Goal: Task Accomplishment & Management: Complete application form

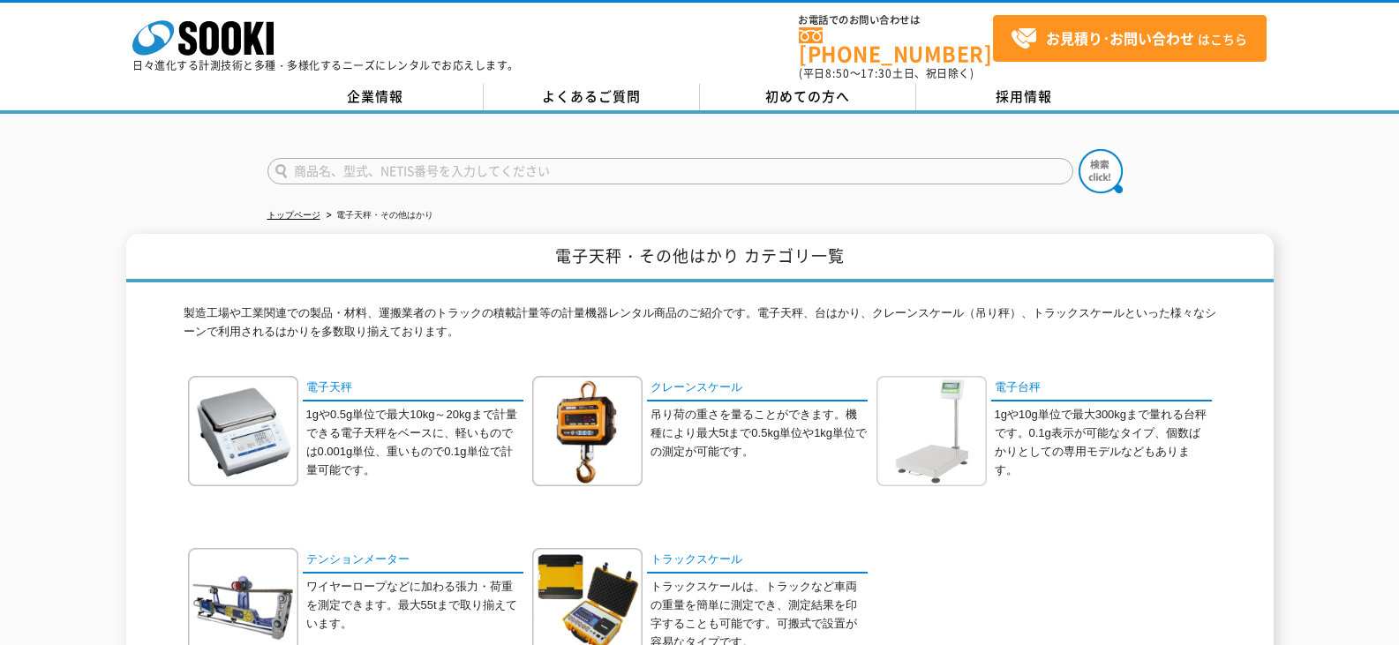
click at [951, 409] on img at bounding box center [931, 431] width 110 height 110
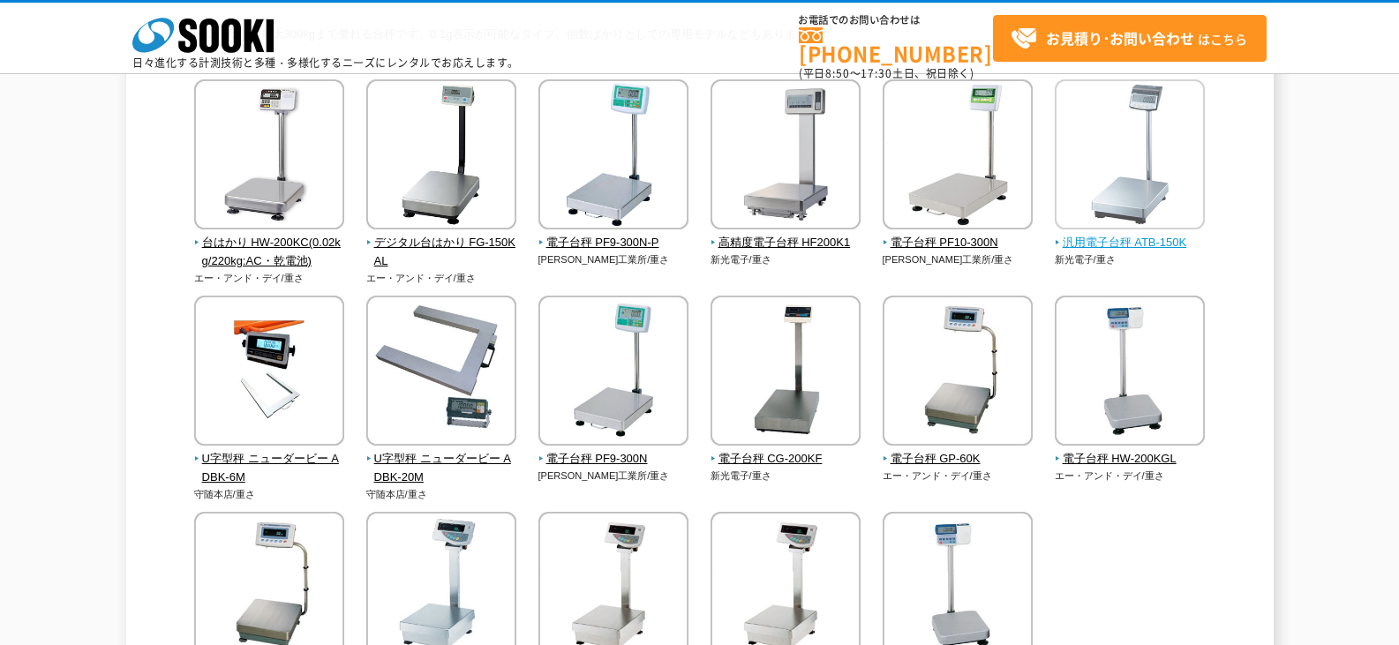
scroll to position [176, 0]
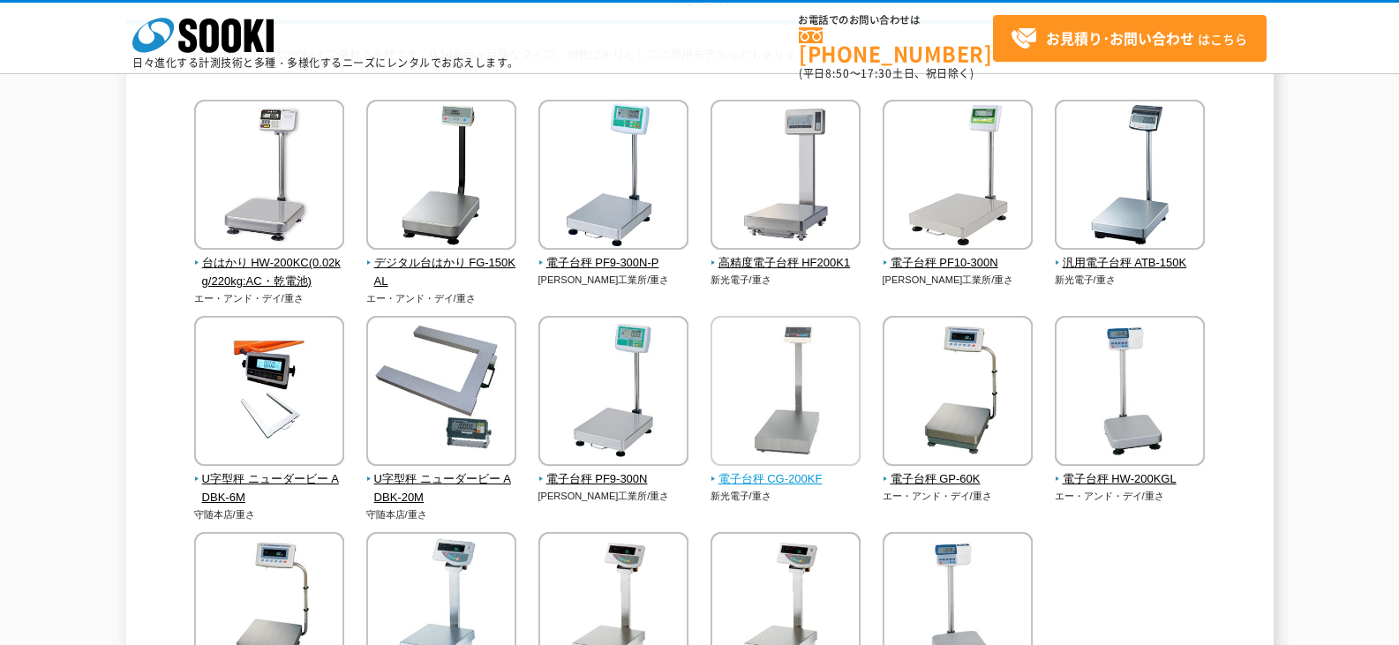
click at [764, 365] on img at bounding box center [785, 393] width 150 height 154
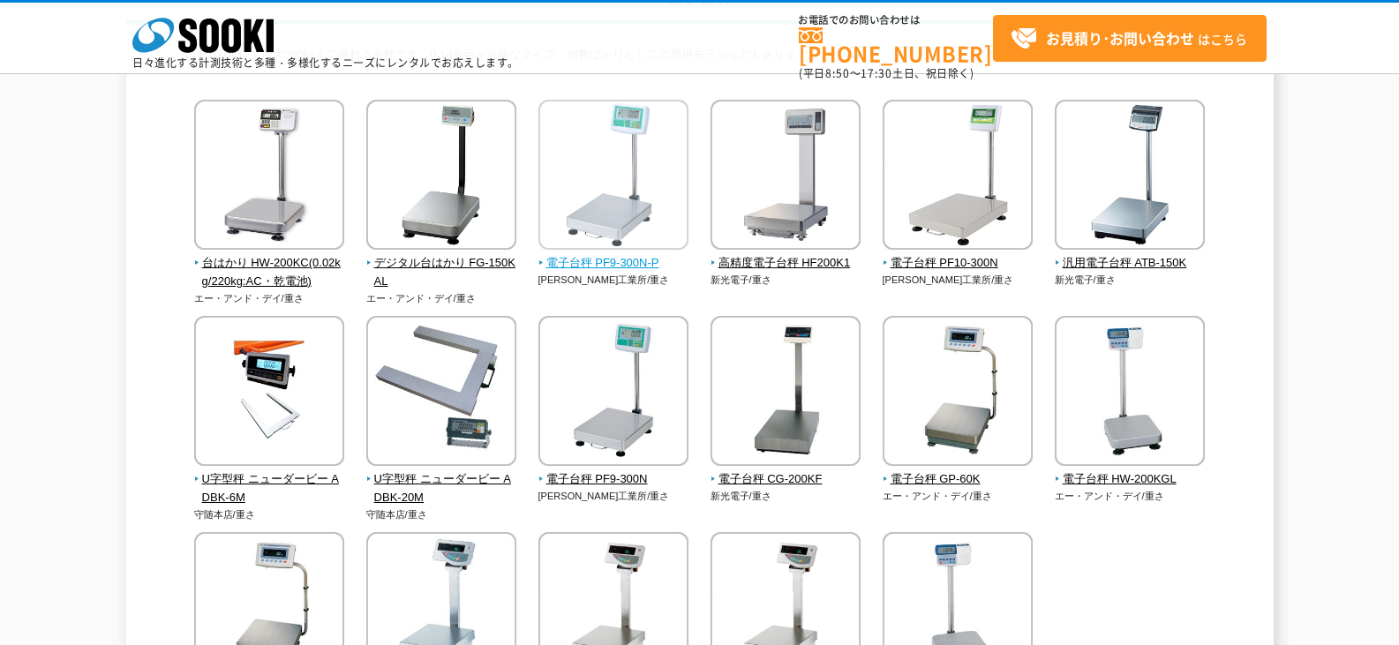
click at [590, 204] on img at bounding box center [613, 177] width 150 height 154
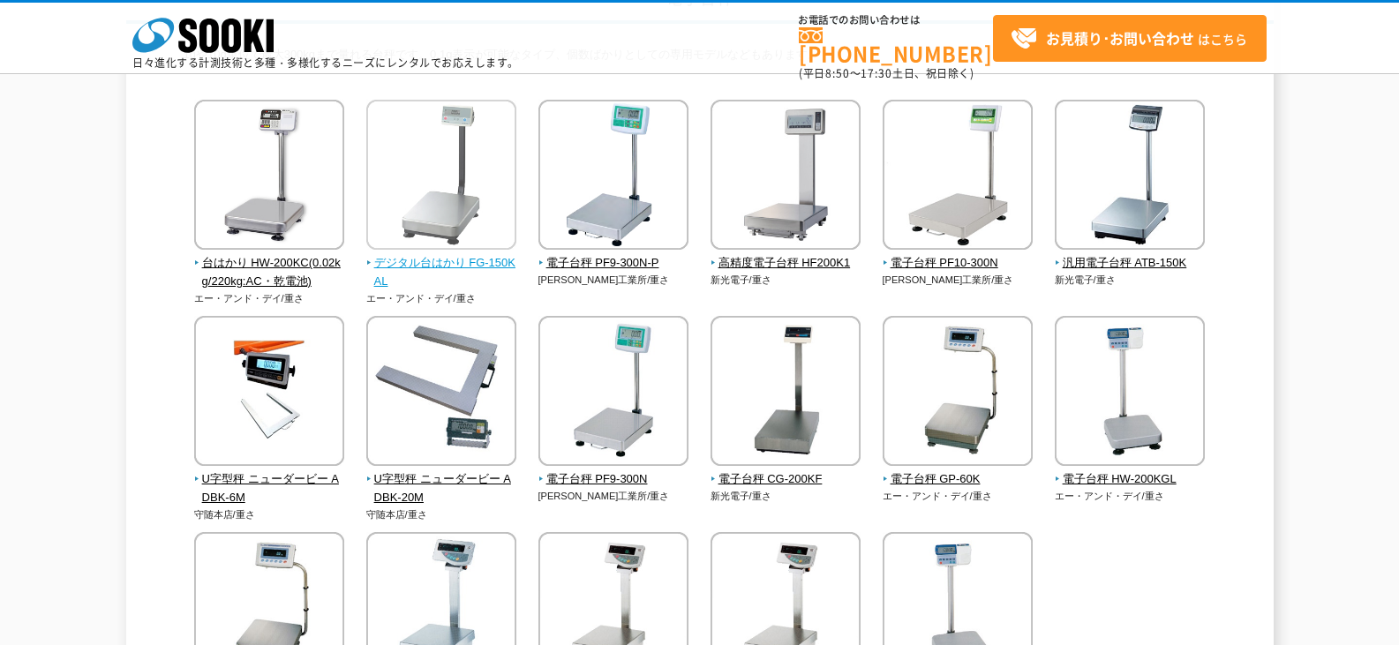
click at [462, 180] on img at bounding box center [441, 177] width 150 height 154
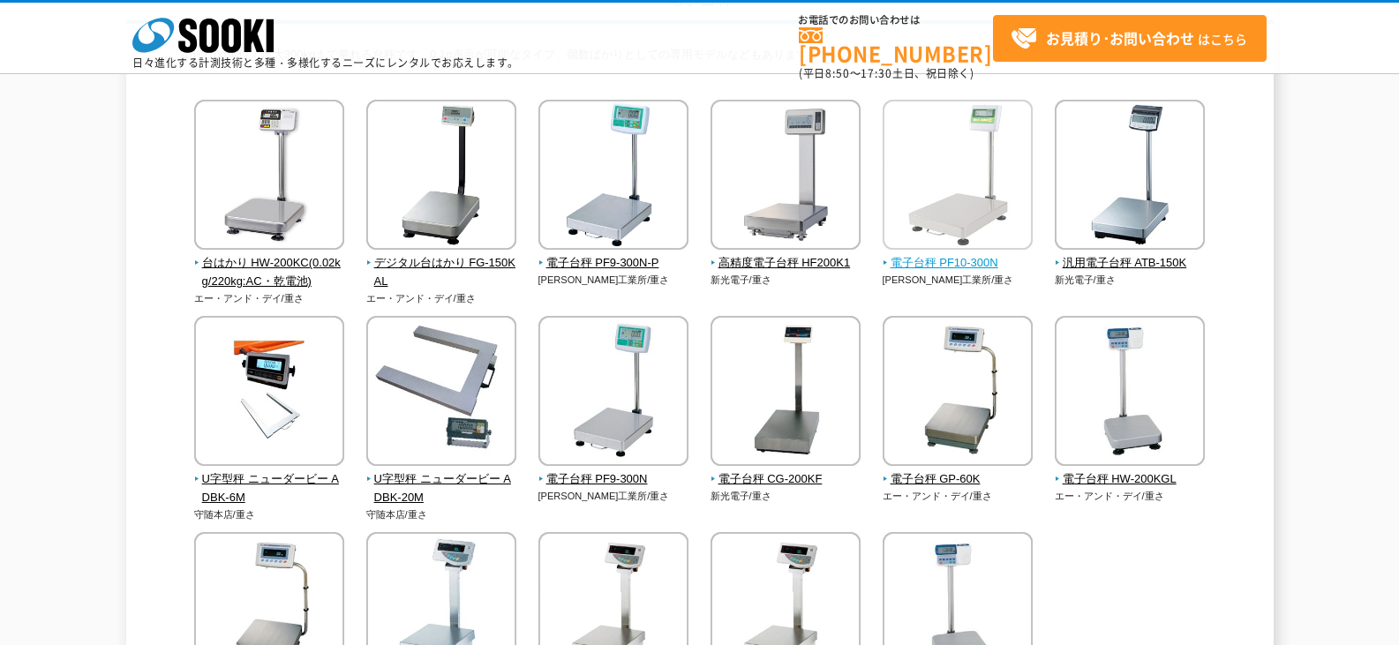
click at [986, 146] on img at bounding box center [957, 177] width 150 height 154
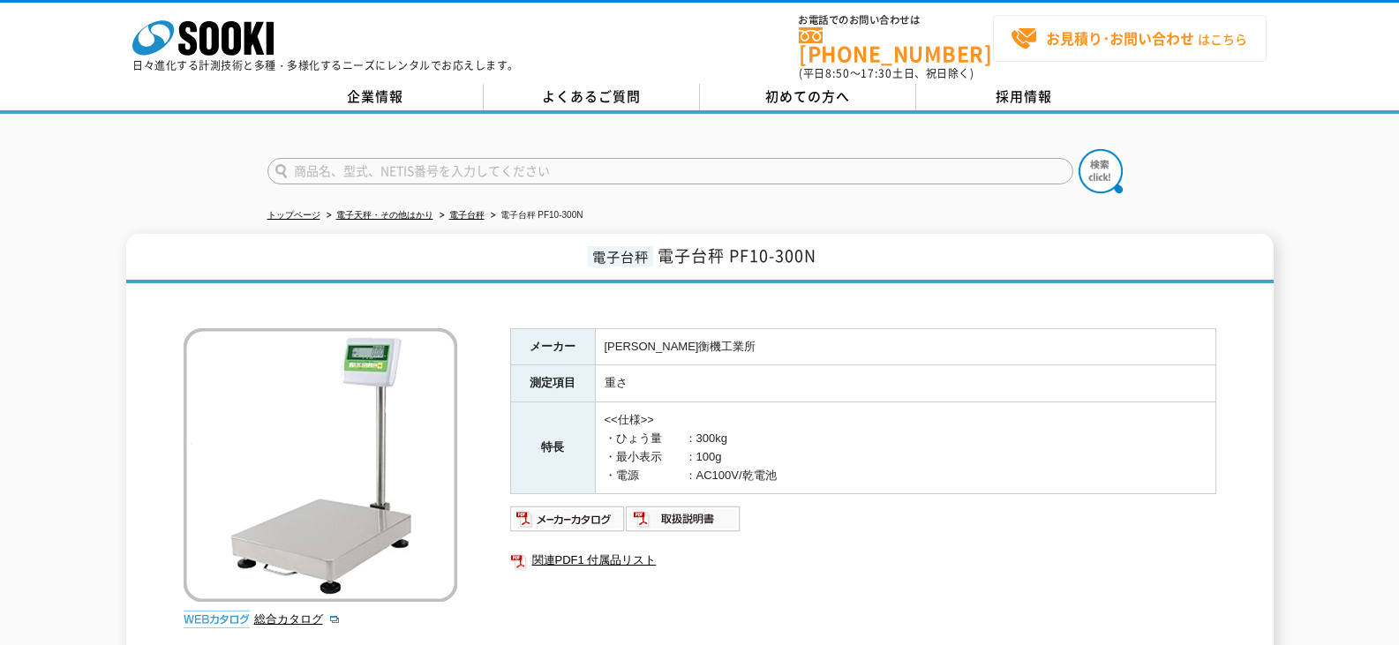
click at [1083, 31] on strong "お見積り･お問い合わせ" at bounding box center [1120, 37] width 148 height 21
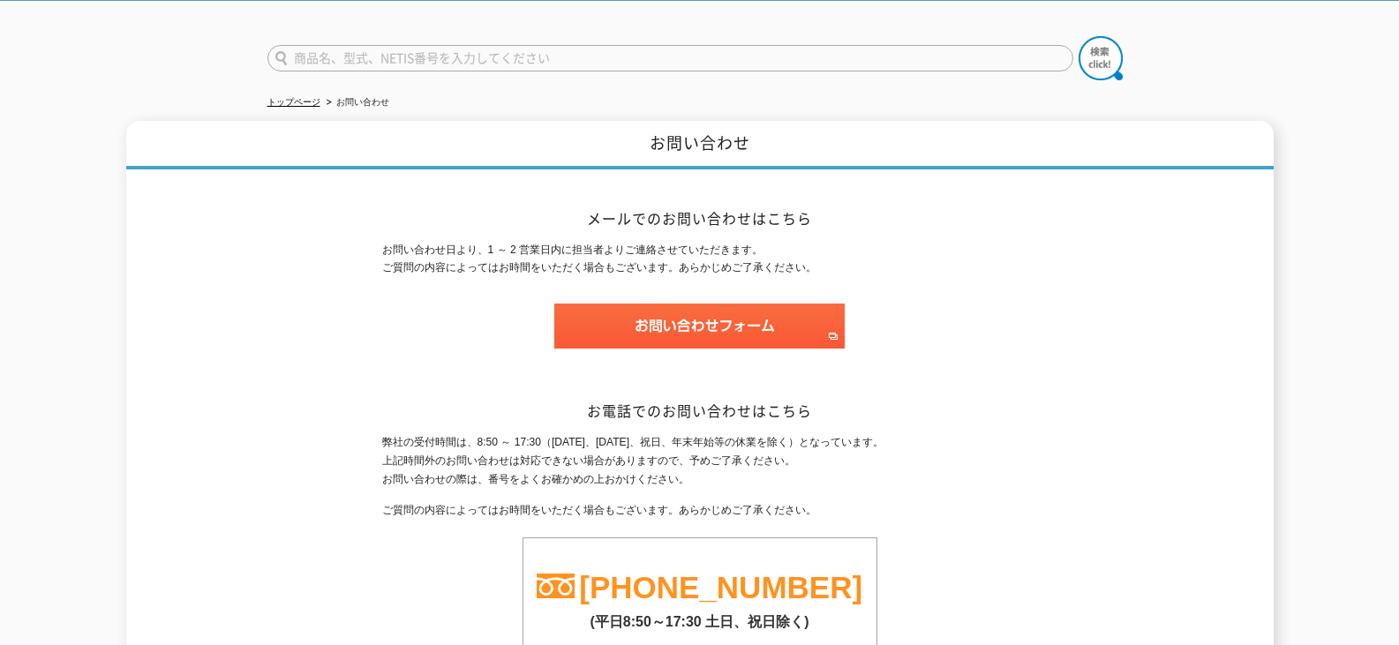
scroll to position [176, 0]
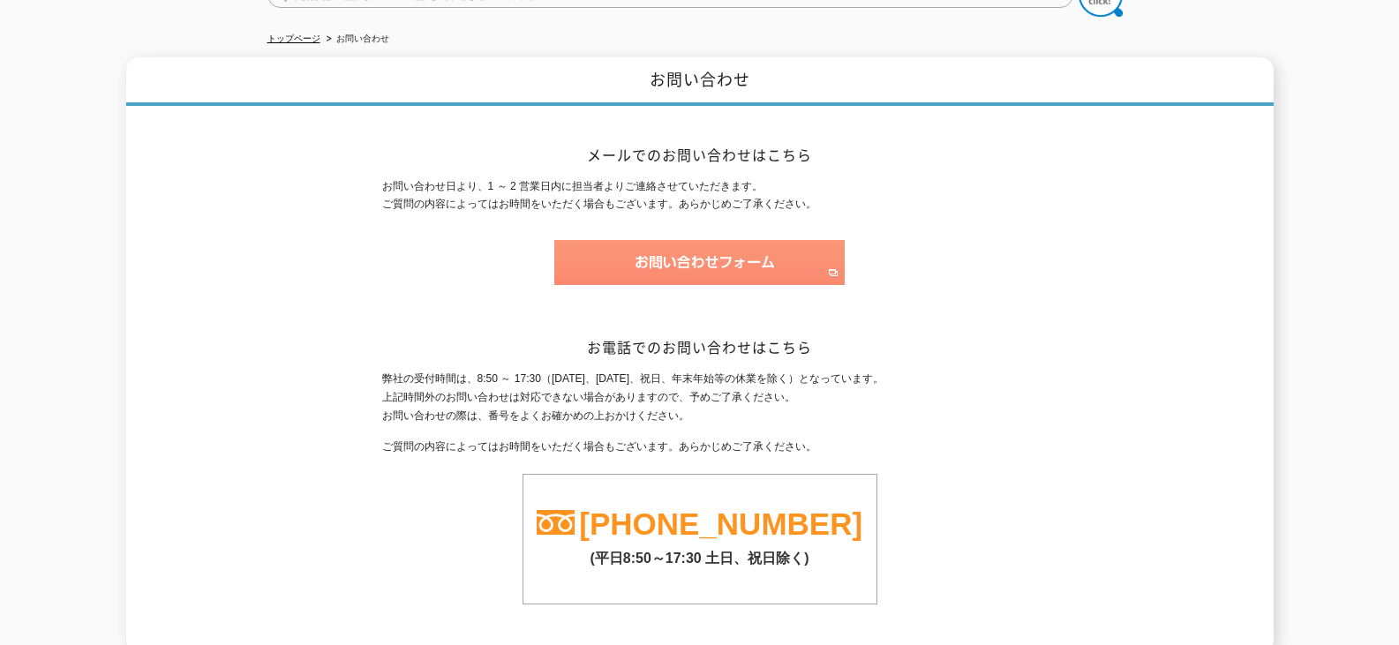
click at [641, 259] on img at bounding box center [699, 262] width 290 height 45
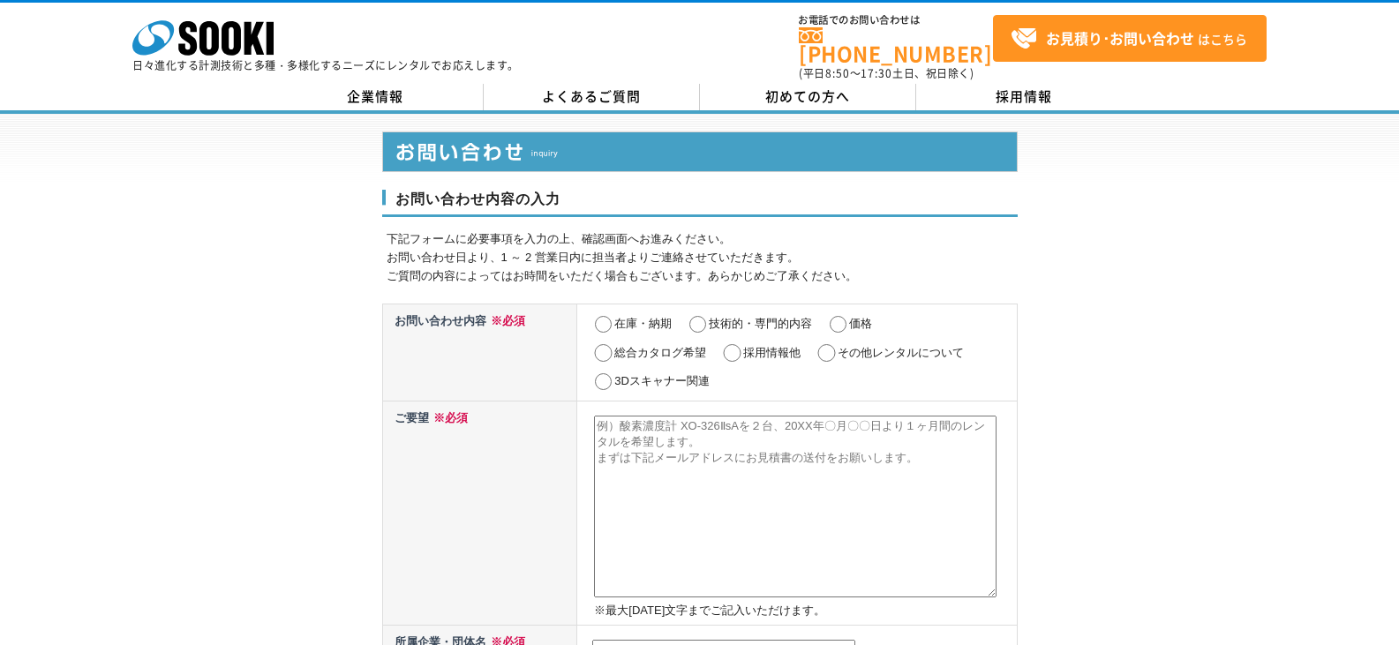
click at [610, 317] on input "在庫・納期" at bounding box center [603, 325] width 22 height 18
radio input "true"
click at [710, 469] on textarea at bounding box center [795, 507] width 402 height 182
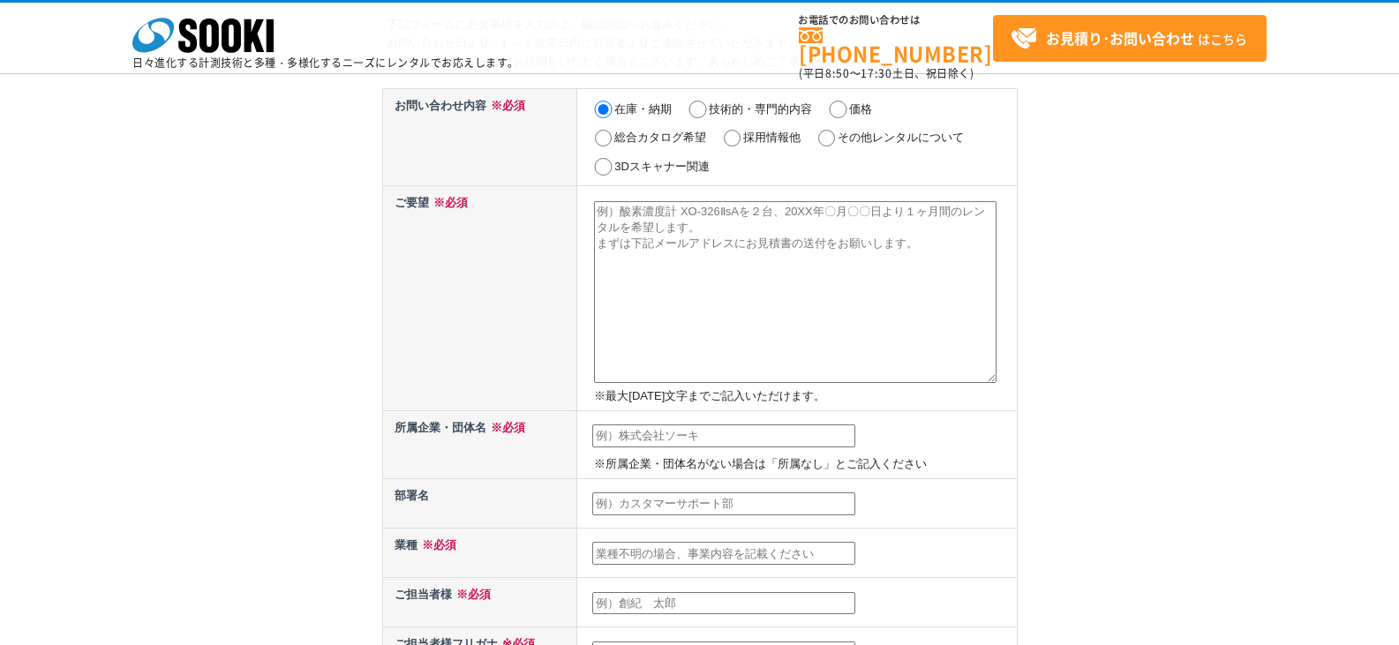
scroll to position [176, 0]
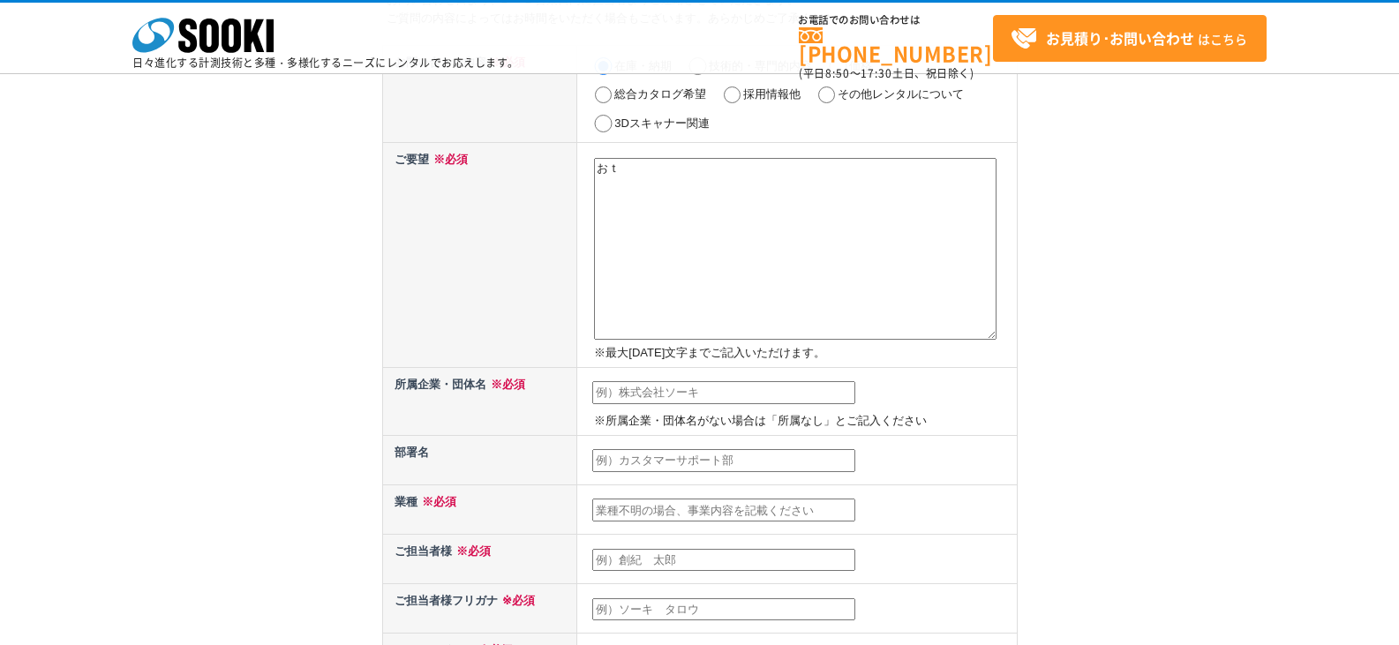
type textarea "お"
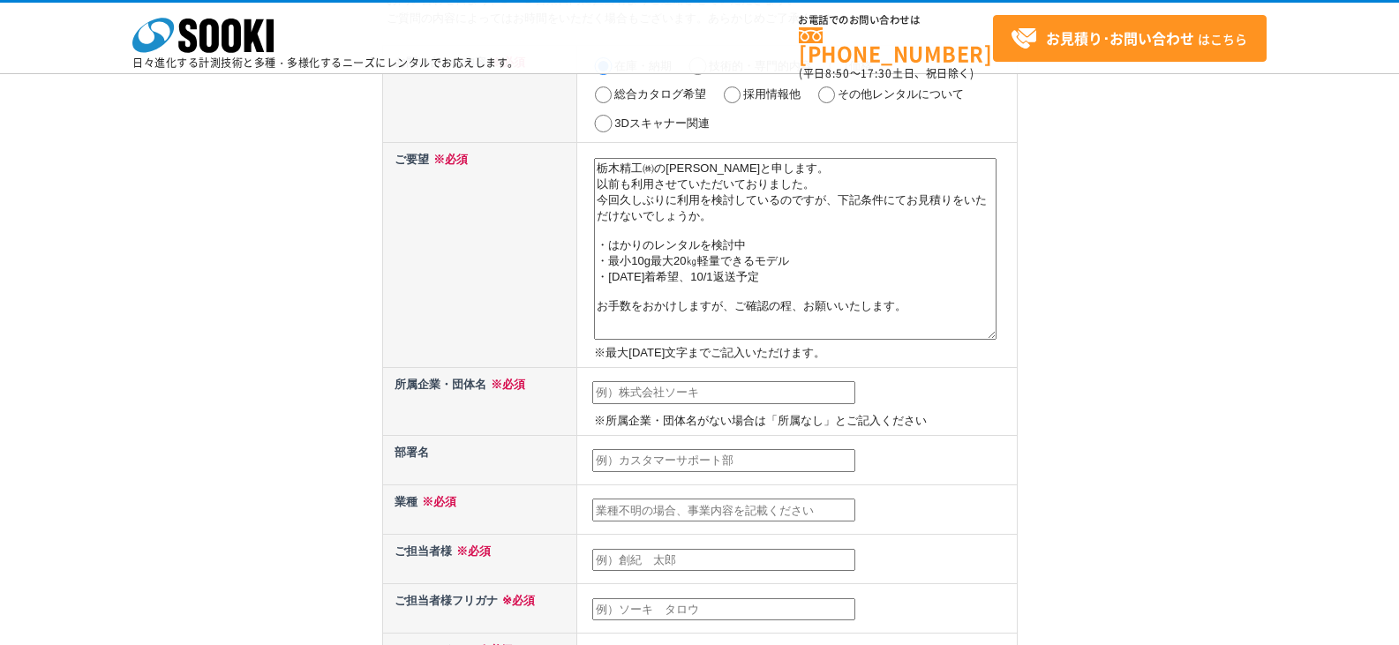
click at [856, 194] on textarea "栃木精工㈱の伊藤と申します。 以前も利用させていただいておりました。 今回久しぶりに利用を検討しているのですが、下記条件にてお見積りをいただけないでしょうか。…" at bounding box center [795, 249] width 402 height 182
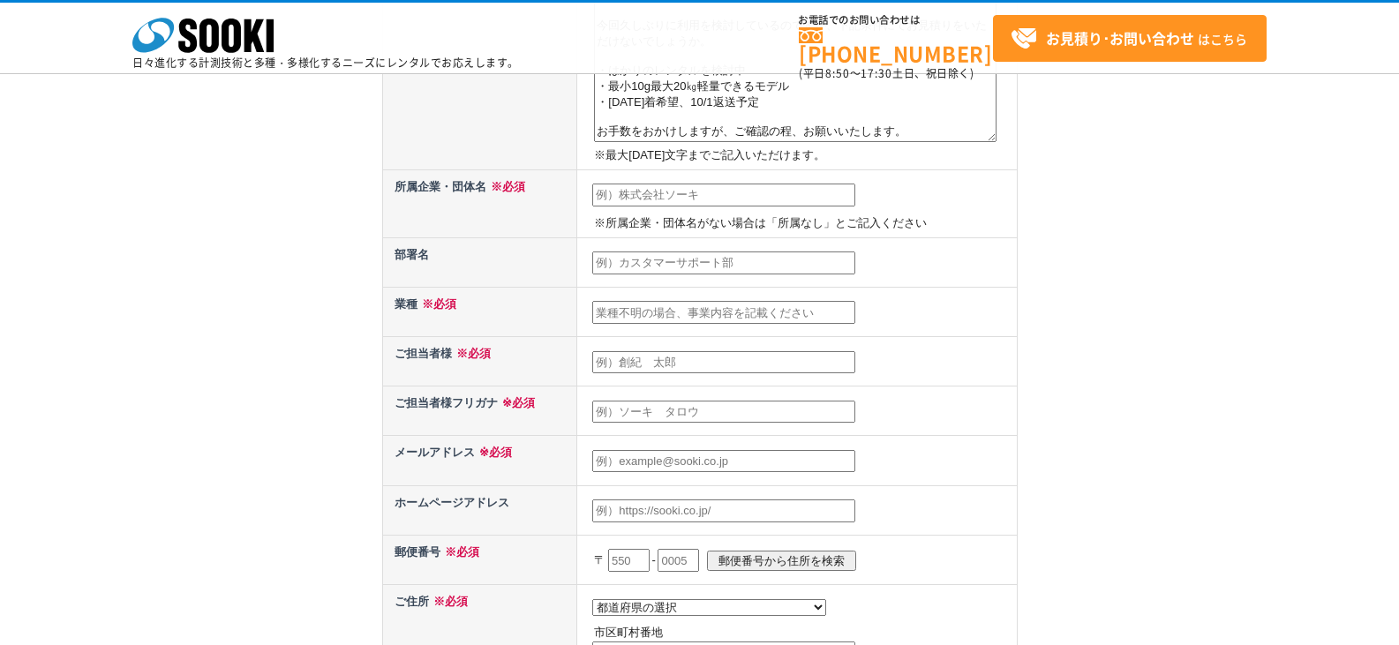
scroll to position [353, 0]
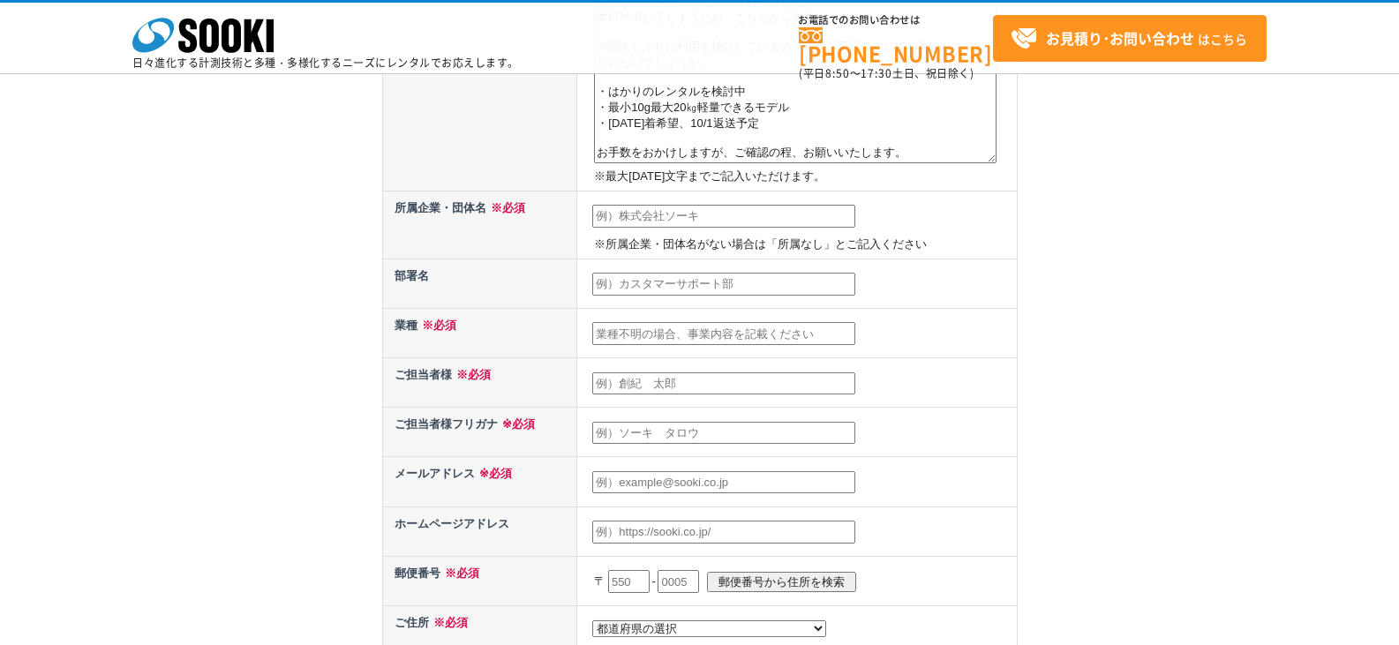
type textarea "栃木精工㈱の伊藤と申します。 以前も利用させていただいておりました。 本日外出してしまうため、こちらから失礼します。 今回久しぶりに利用を検討しているのですが…"
click at [724, 227] on input "text" at bounding box center [723, 216] width 263 height 23
type input "栃木精工株式会社"
type input "経営企画部"
type input "製造業"
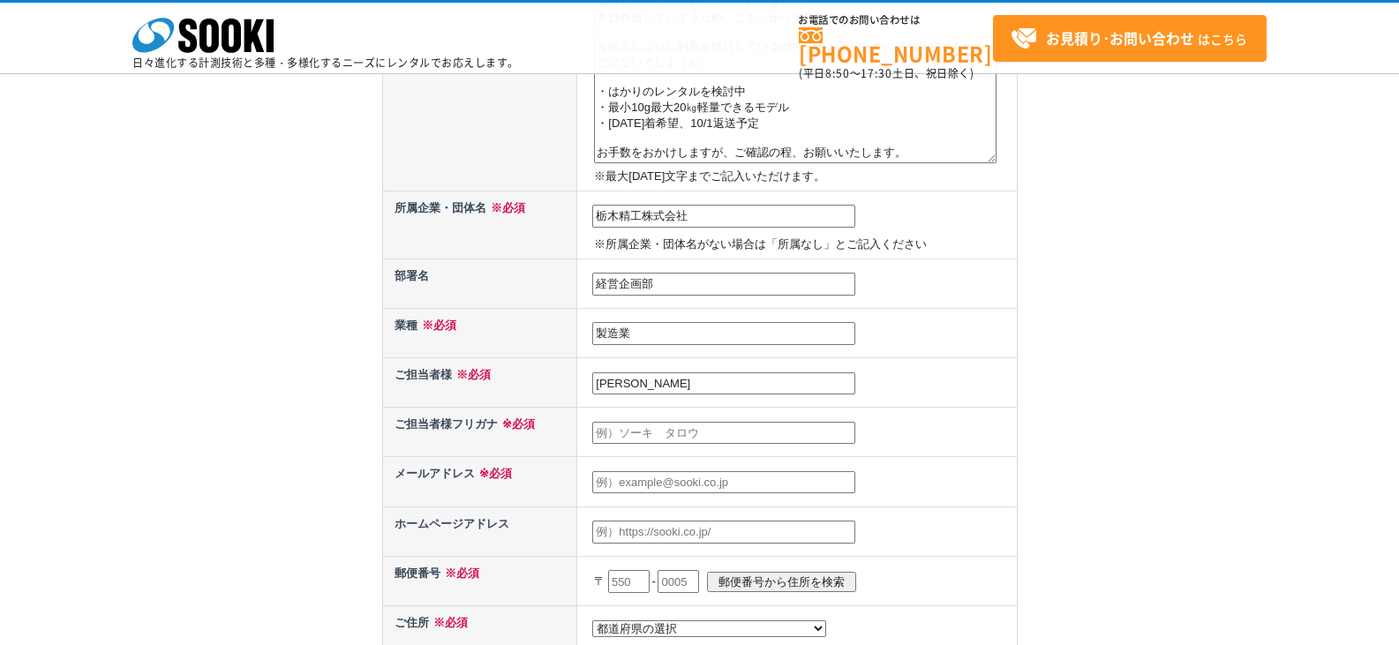
type input "伊藤　淳"
type input "イトウ　ジュン"
type input "j_ito@tochigiseiko.co.jp"
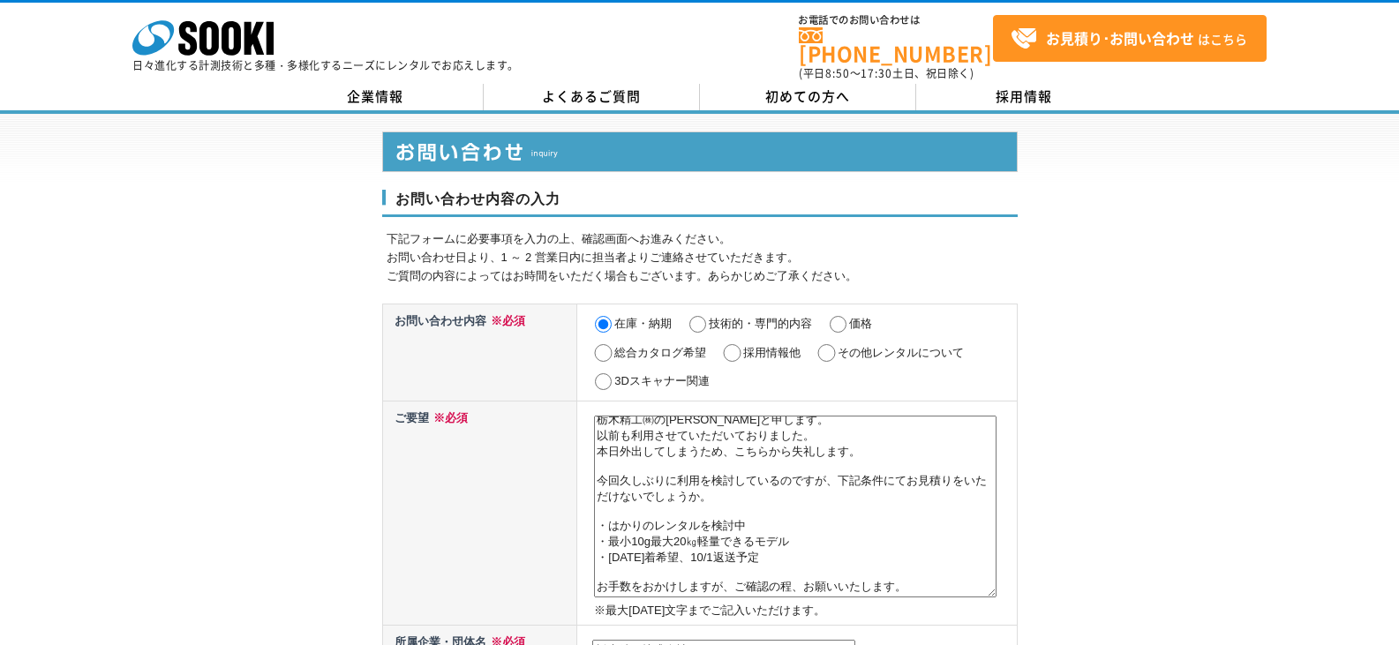
scroll to position [176, 0]
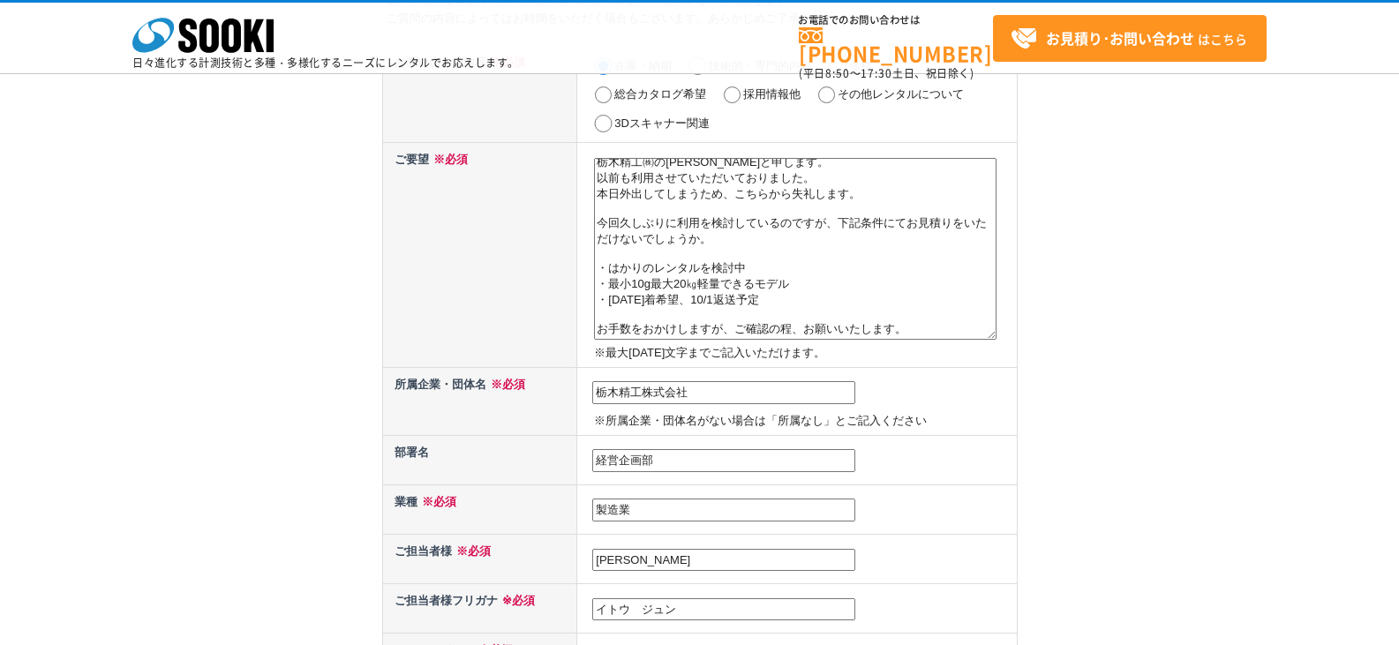
click at [803, 299] on textarea "栃木精工㈱の伊藤と申します。 以前も利用させていただいておりました。 本日外出してしまうため、こちらから失礼します。 今回久しぶりに利用を検討しているのですが…" at bounding box center [795, 249] width 402 height 182
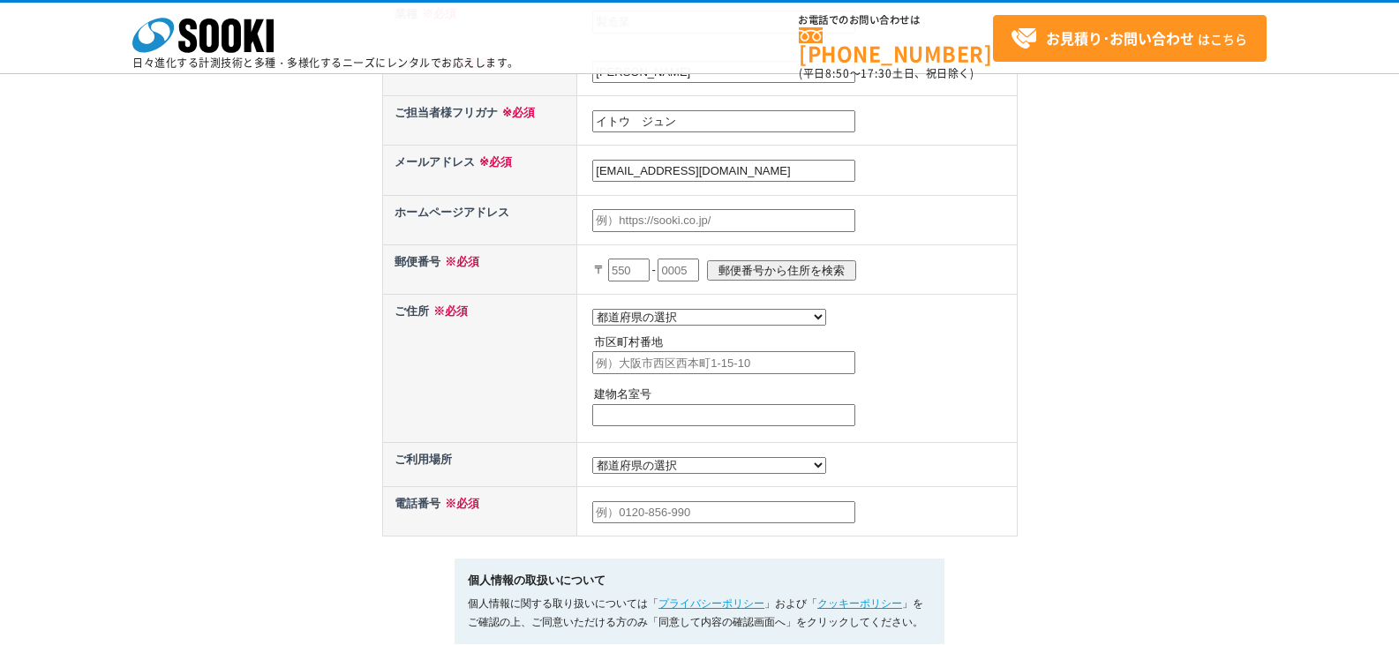
scroll to position [706, 0]
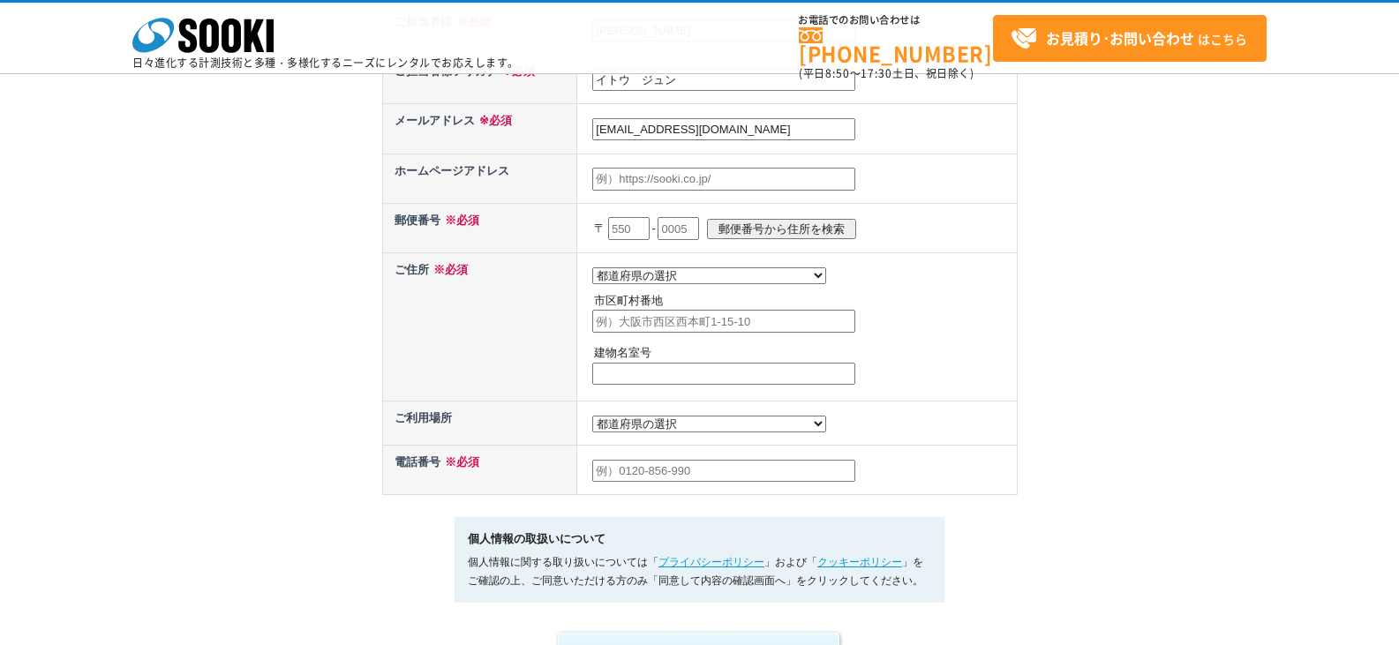
type textarea "栃木精工㈱の伊藤と申します。 以前も利用させていただいておりました。 本日外出してしまうため、こちらから失礼します。 今回久しぶりに利用を検討しているのですが…"
click at [614, 231] on input "text" at bounding box center [628, 228] width 41 height 23
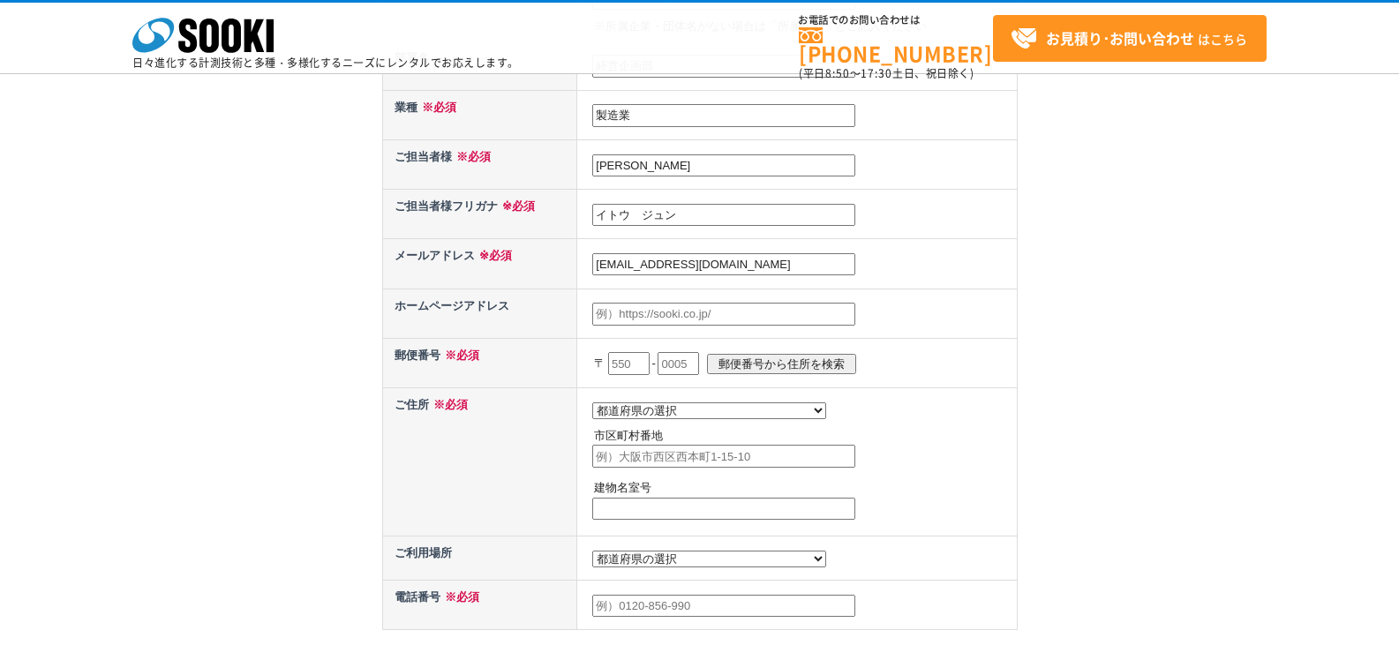
scroll to position [529, 0]
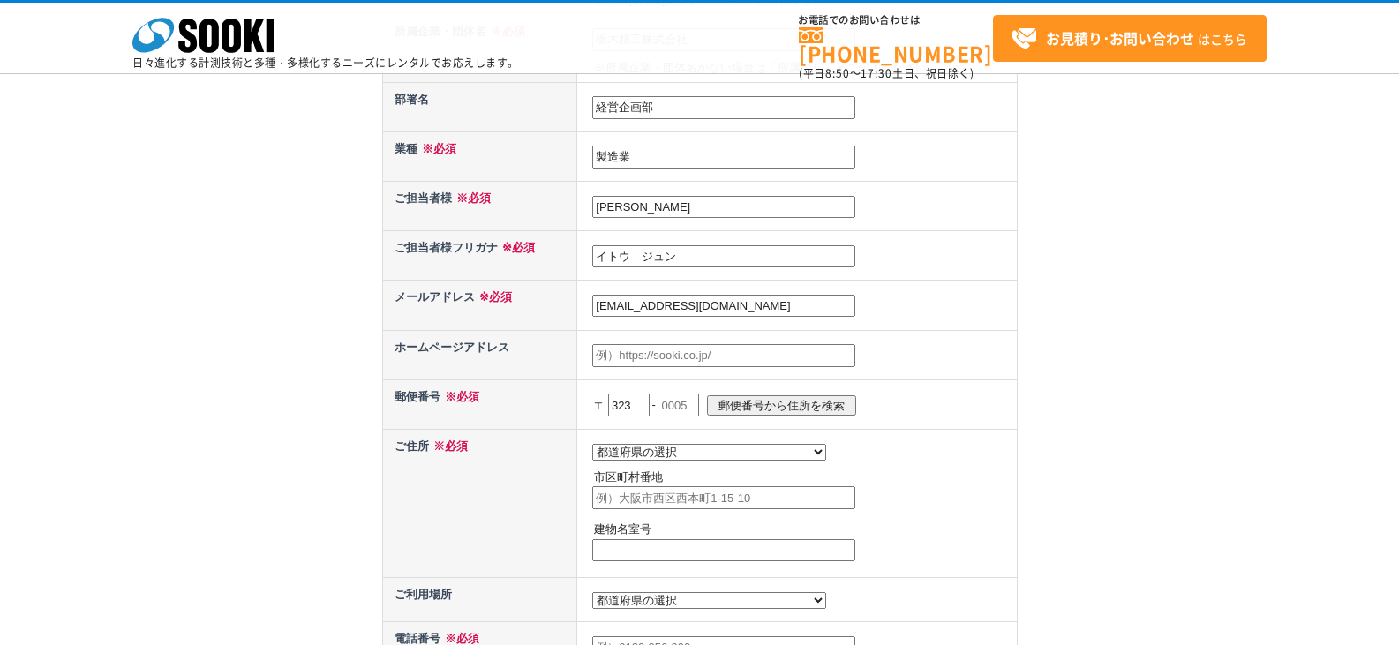
type input "323"
type input "0061"
click at [760, 409] on input "郵便番号から住所を検索" at bounding box center [781, 405] width 149 height 20
select select "9"
type input "小山市卒島"
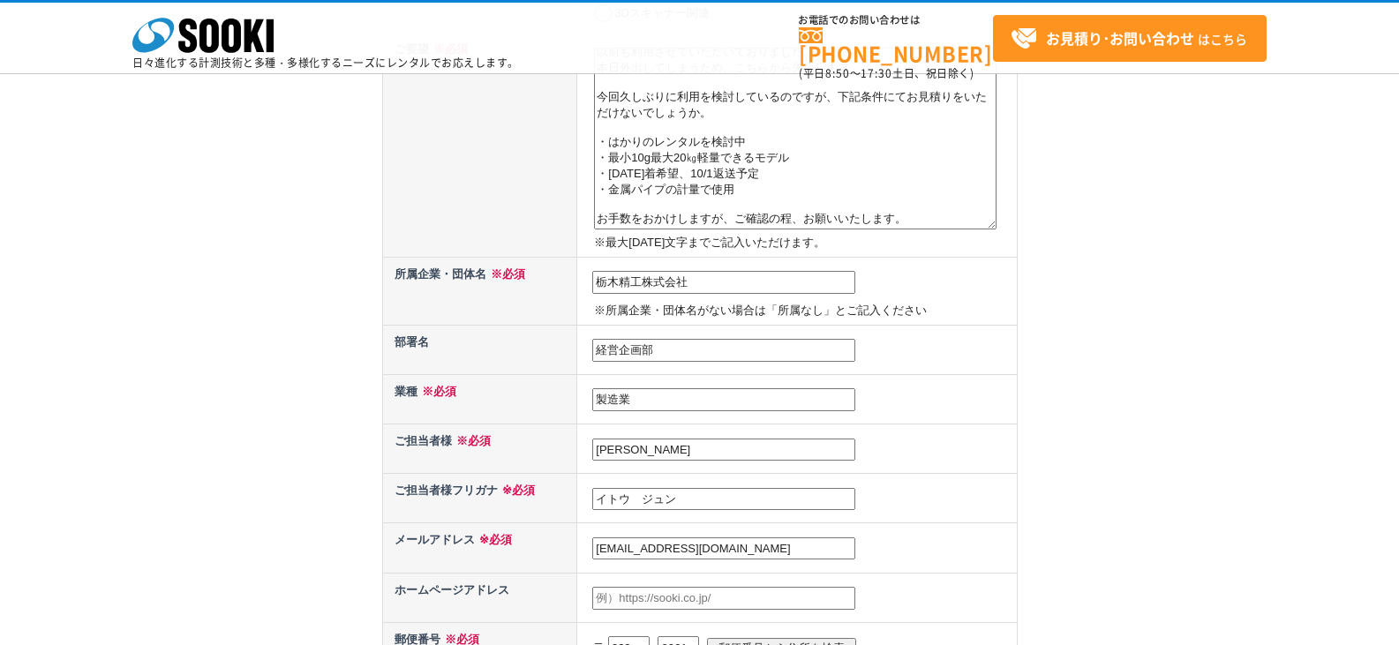
scroll to position [176, 0]
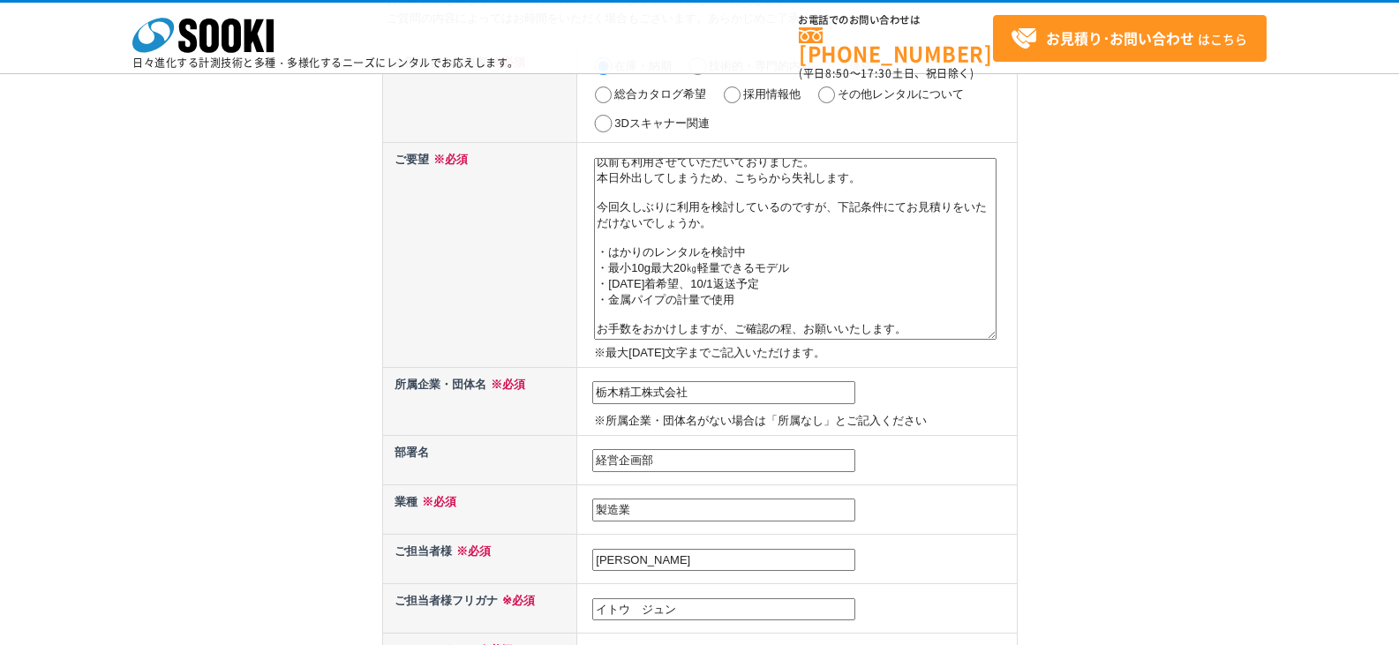
click at [698, 399] on input "栃木精工株式会社" at bounding box center [723, 392] width 263 height 23
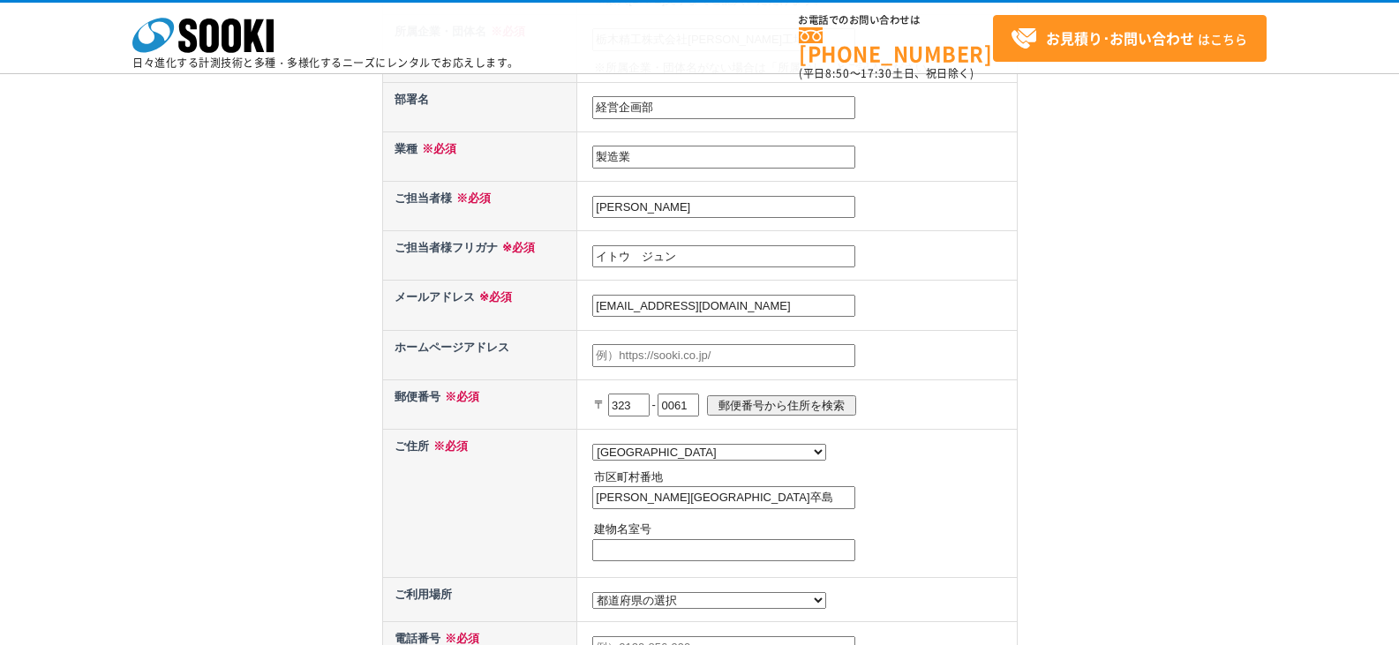
scroll to position [706, 0]
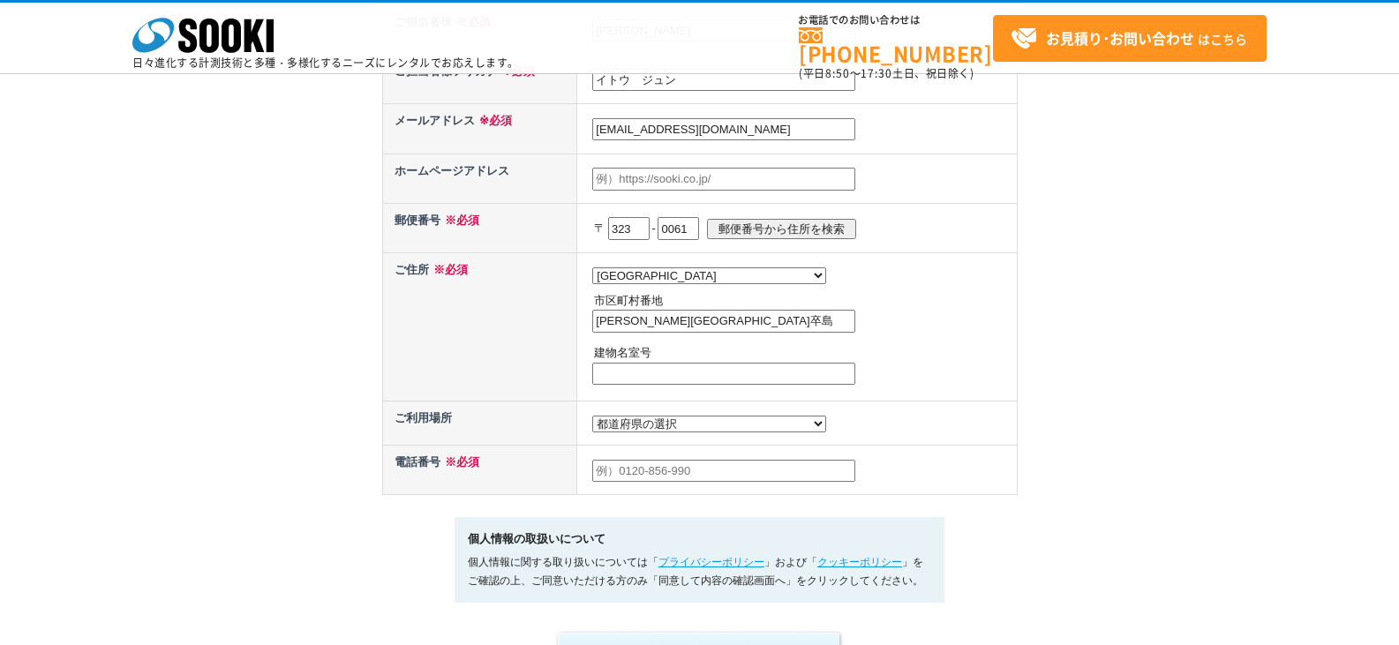
type input "栃木精工株式会社小山工場"
click at [634, 432] on select "都道府県の選択 利用場所未定 北海道 青森県 岩手県 宮城県 秋田県 山形県 福島県 茨城県 栃木県 群馬県 埼玉県 千葉県 東京都 神奈川県 新潟県 富山県…" at bounding box center [709, 424] width 234 height 17
select select "9"
click at [592, 420] on select "都道府県の選択 利用場所未定 北海道 青森県 岩手県 宮城県 秋田県 山形県 福島県 茨城県 栃木県 群馬県 埼玉県 千葉県 東京都 神奈川県 新潟県 富山県…" at bounding box center [709, 424] width 234 height 17
click at [635, 472] on input "text" at bounding box center [723, 471] width 263 height 23
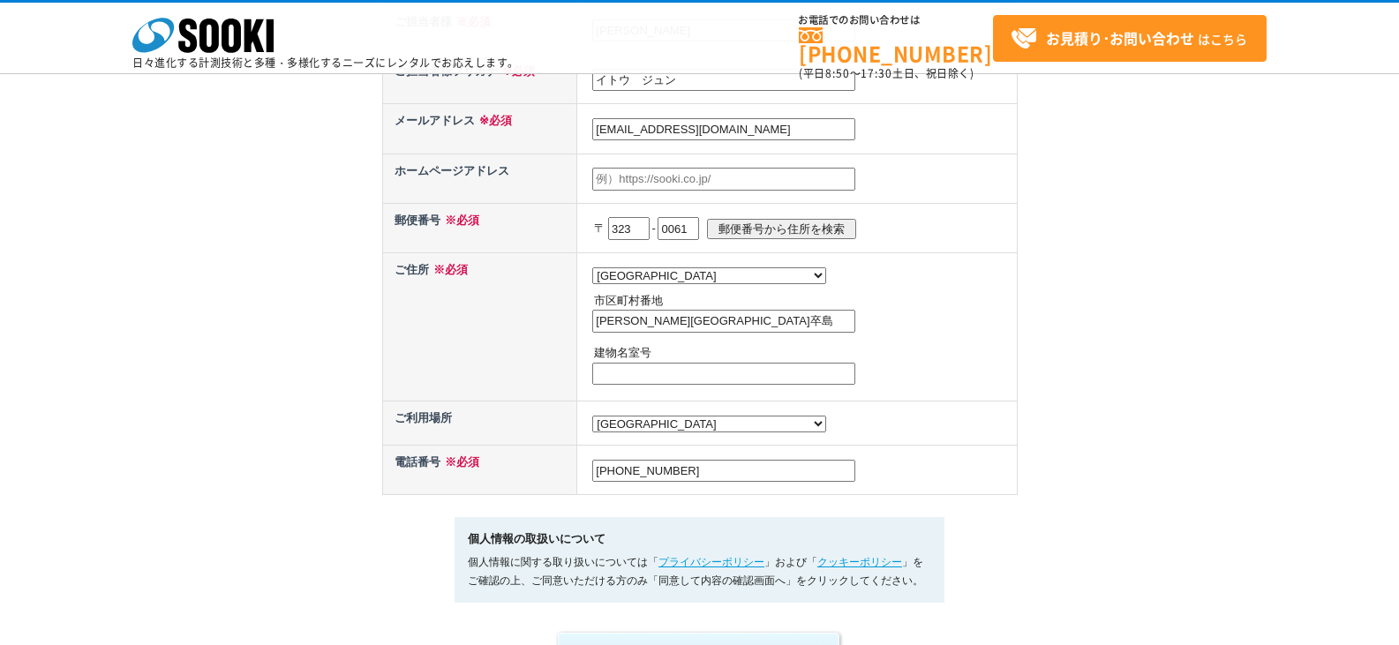
scroll to position [882, 0]
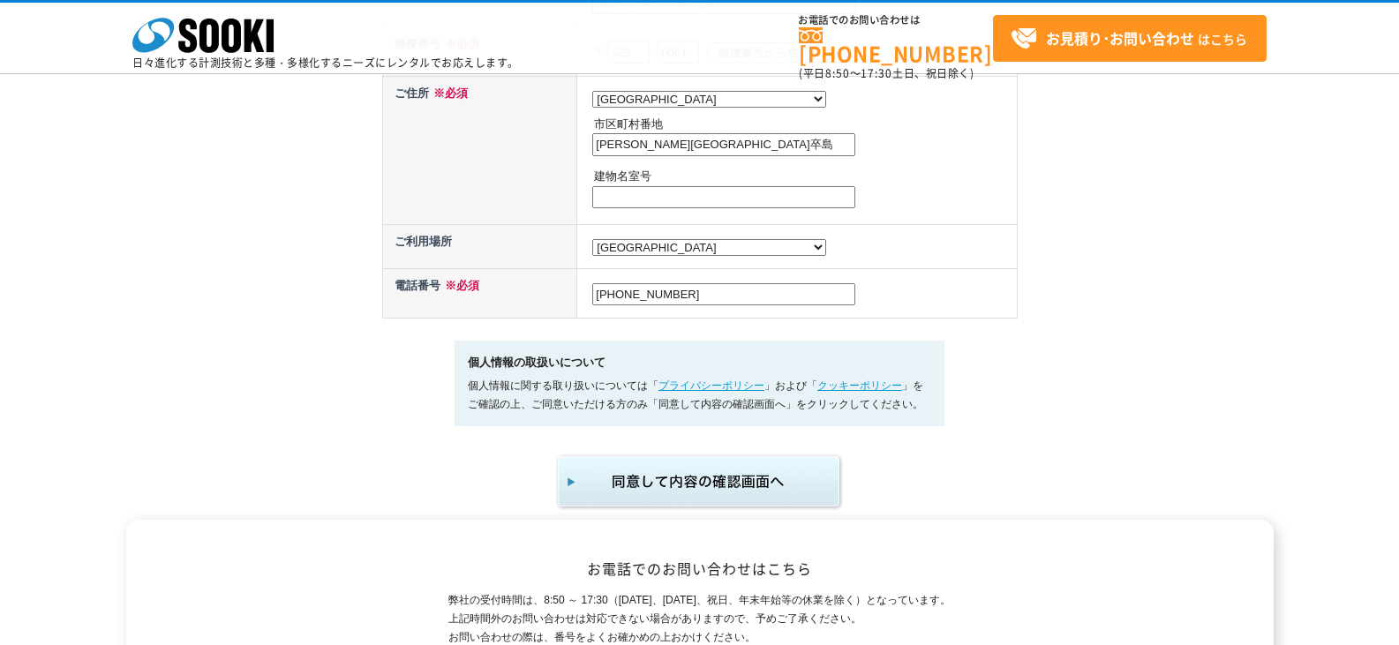
type input "0285-37-7771"
click at [699, 488] on img "submit" at bounding box center [699, 482] width 289 height 58
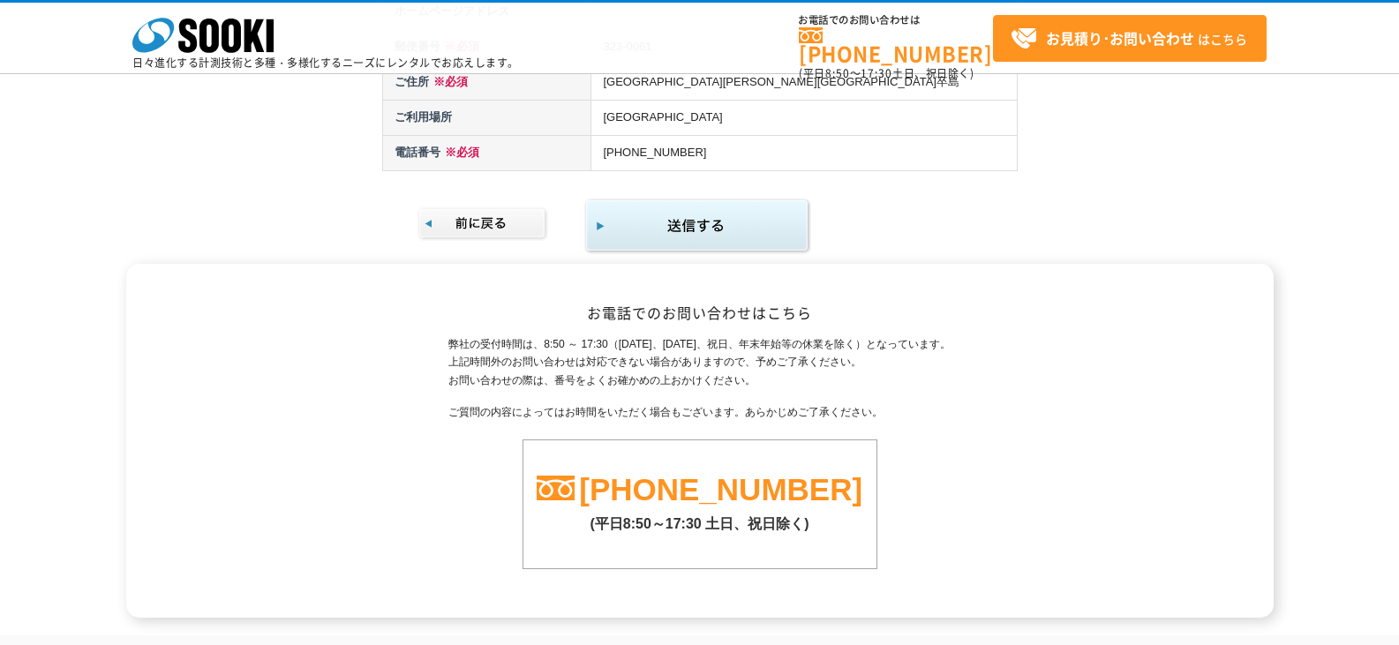
scroll to position [666, 0]
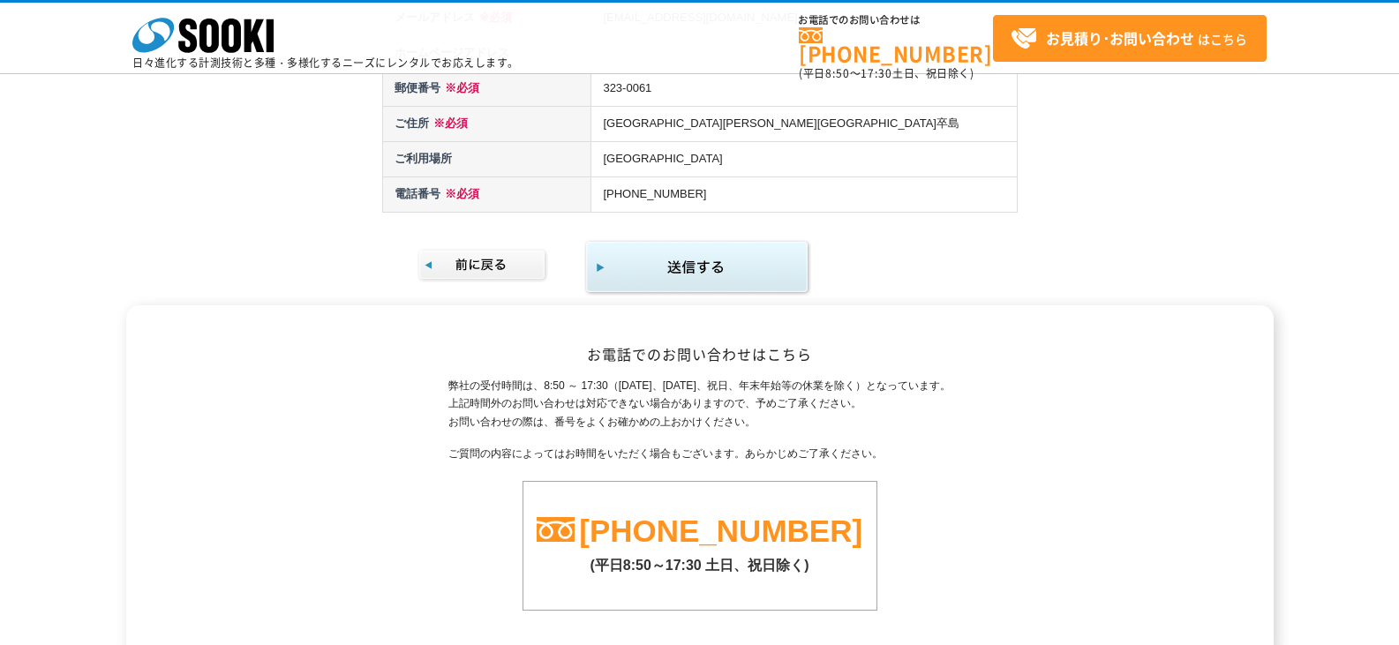
click at [698, 280] on img "submit" at bounding box center [697, 267] width 227 height 57
